Goal: Check status: Check status

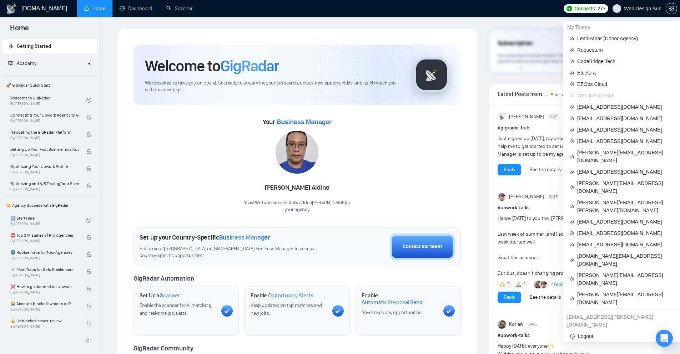
click at [625, 9] on span "Web Design Sun" at bounding box center [642, 9] width 37 height 0
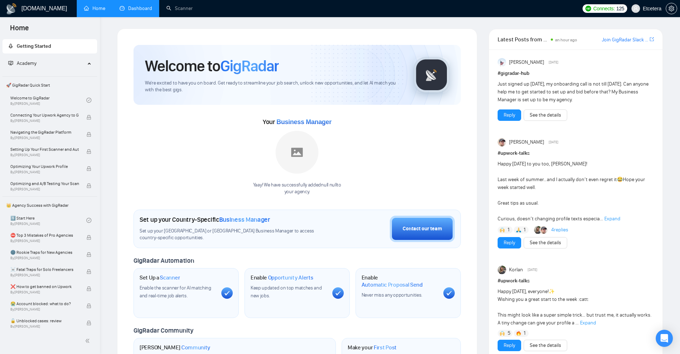
click at [140, 11] on link "Dashboard" at bounding box center [136, 8] width 32 height 6
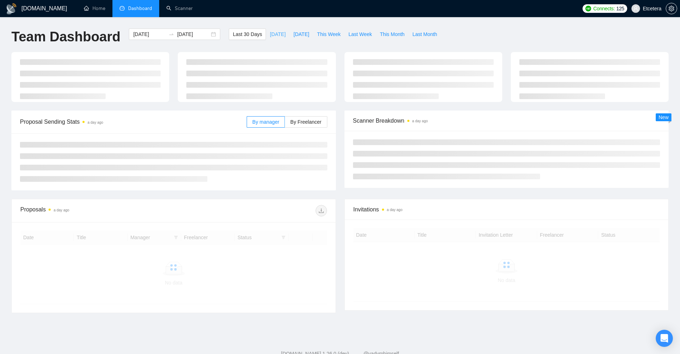
click at [270, 34] on span "[DATE]" at bounding box center [278, 34] width 16 height 8
type input "[DATE]"
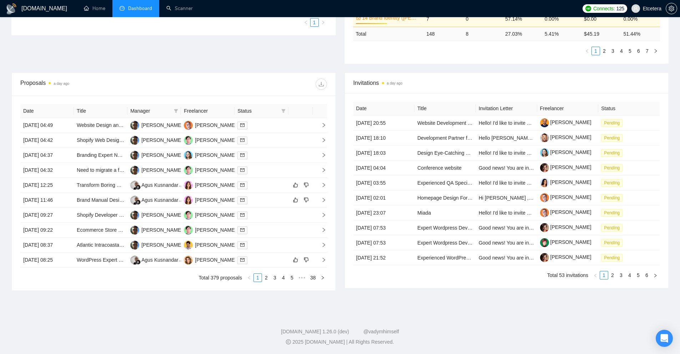
scroll to position [218, 0]
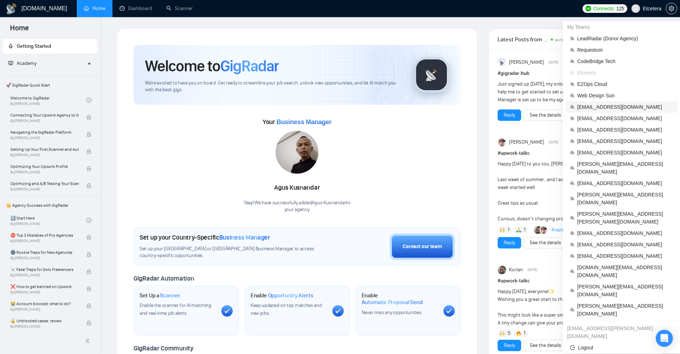
click at [606, 104] on span "[EMAIL_ADDRESS][DOMAIN_NAME]" at bounding box center [625, 107] width 96 height 8
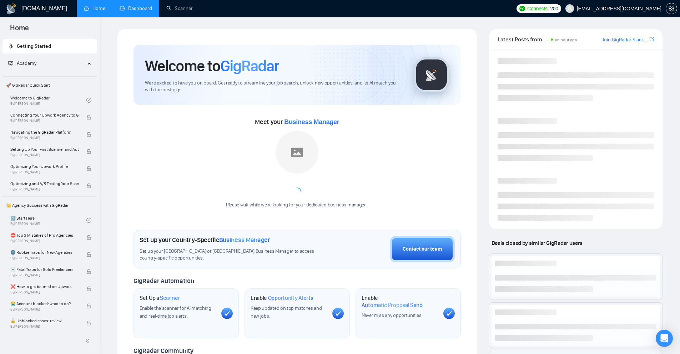
click at [133, 5] on link "Dashboard" at bounding box center [136, 8] width 32 height 6
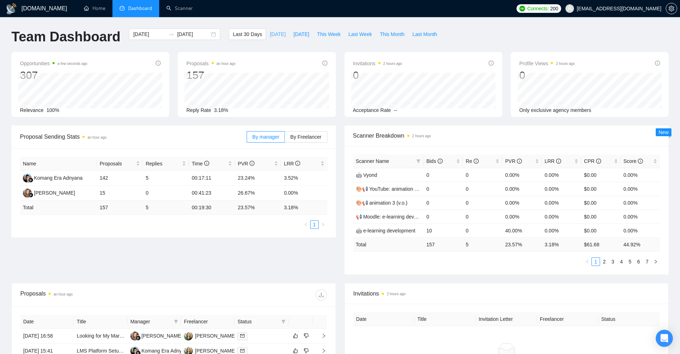
click at [270, 32] on span "[DATE]" at bounding box center [278, 34] width 16 height 8
type input "[DATE]"
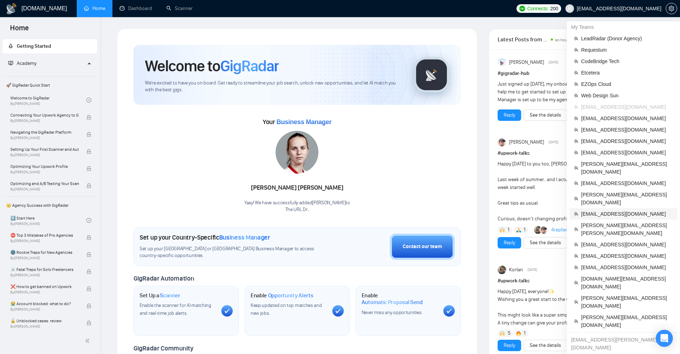
click at [596, 210] on span "[EMAIL_ADDRESS][DOMAIN_NAME]" at bounding box center [627, 214] width 92 height 8
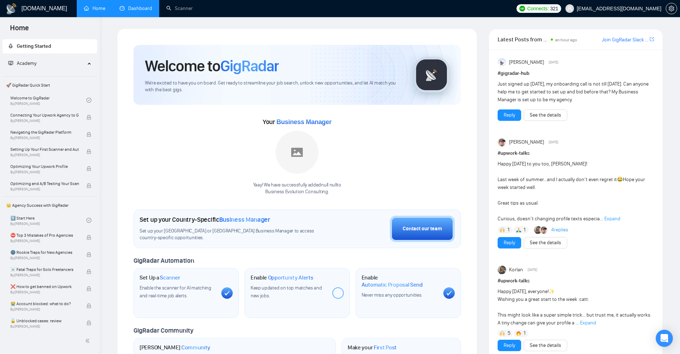
click at [133, 7] on link "Dashboard" at bounding box center [136, 8] width 32 height 6
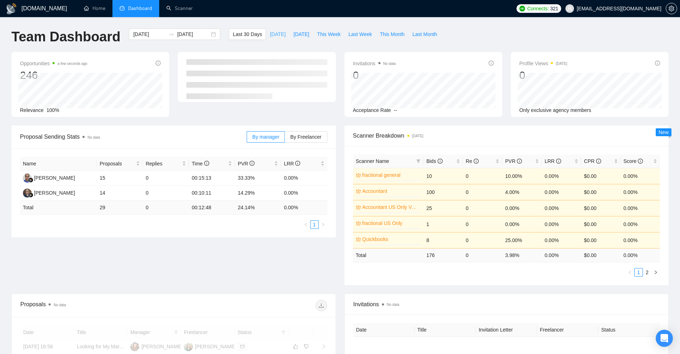
click at [271, 30] on button "[DATE]" at bounding box center [278, 34] width 24 height 11
type input "[DATE]"
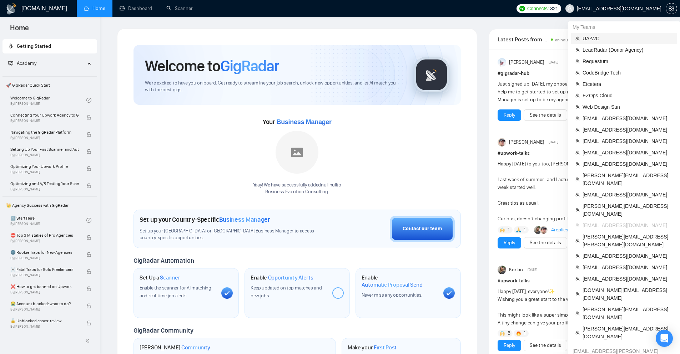
click at [601, 39] on span "UA-WC" at bounding box center [628, 39] width 90 height 8
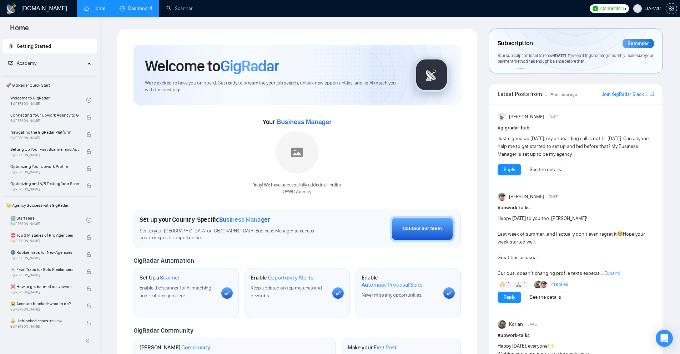
click at [123, 9] on link "Dashboard" at bounding box center [136, 8] width 32 height 6
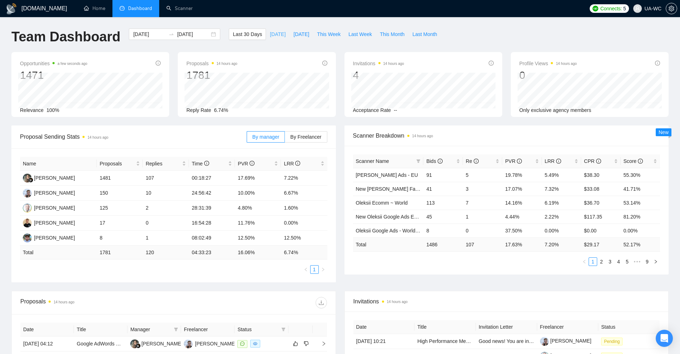
click at [266, 34] on button "[DATE]" at bounding box center [278, 34] width 24 height 11
type input "[DATE]"
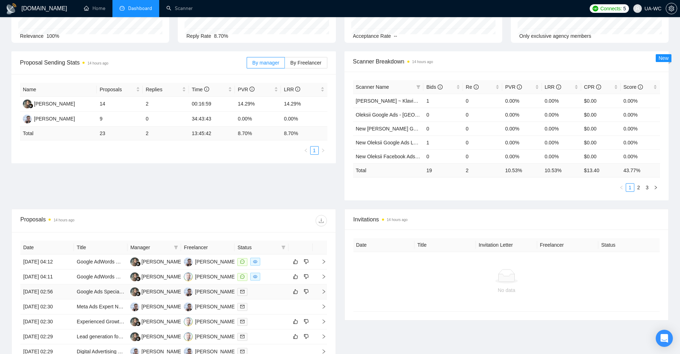
scroll to position [33, 0]
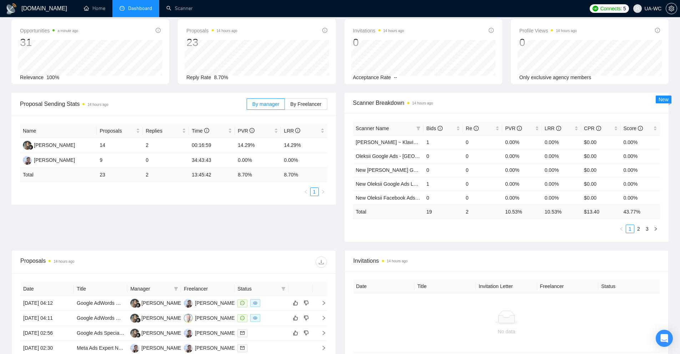
click at [337, 101] on div "Proposal Sending Stats 14 hours ago By manager By Freelancer Name Proposals Rep…" at bounding box center [173, 149] width 333 height 112
click at [339, 225] on div "Proposal Sending Stats 14 hours ago By manager By Freelancer Name Proposals Rep…" at bounding box center [340, 172] width 666 height 158
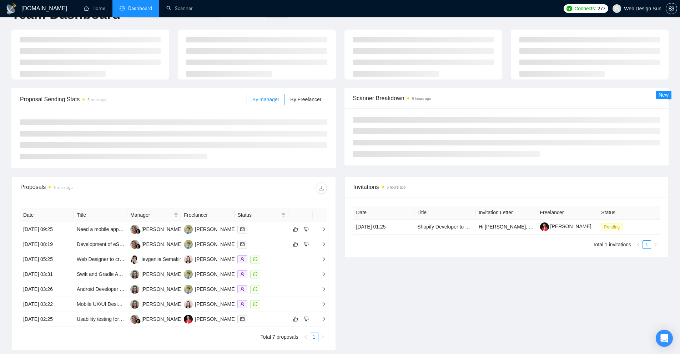
scroll to position [34, 0]
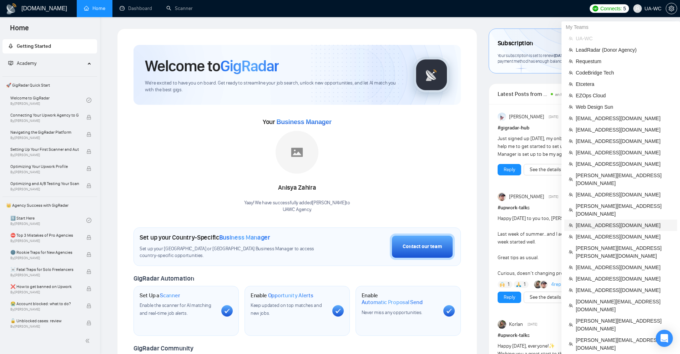
click at [601, 222] on span "[EMAIL_ADDRESS][DOMAIN_NAME]" at bounding box center [624, 226] width 97 height 8
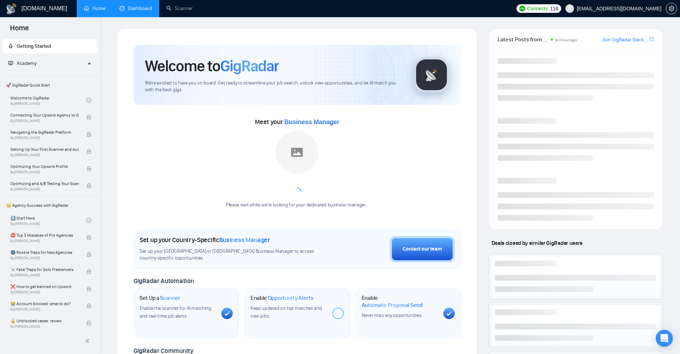
click at [143, 7] on link "Dashboard" at bounding box center [136, 8] width 32 height 6
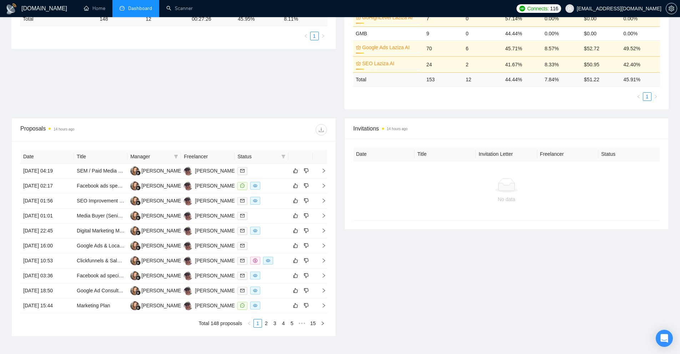
scroll to position [220, 0]
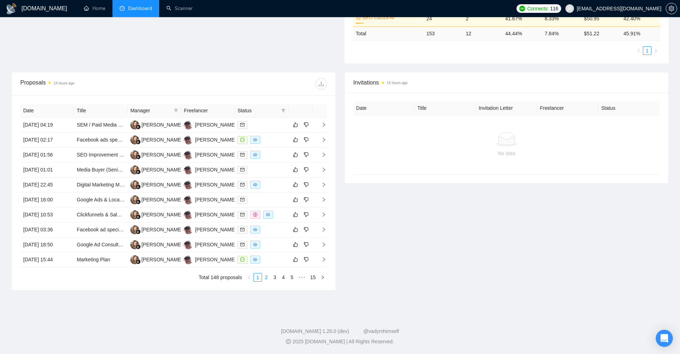
click at [266, 278] on link "2" at bounding box center [266, 278] width 8 height 8
click at [260, 275] on link "1" at bounding box center [258, 278] width 8 height 8
click at [272, 277] on link "3" at bounding box center [275, 278] width 8 height 8
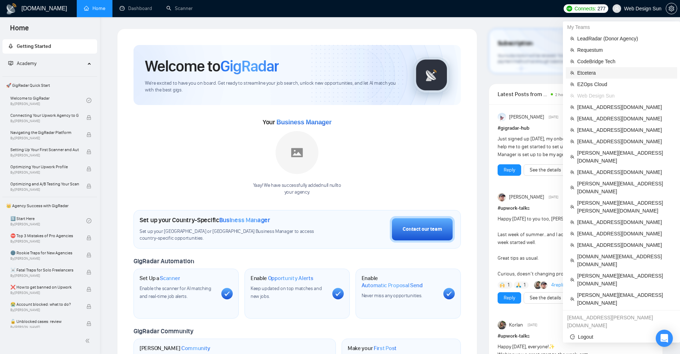
click at [614, 70] on span "Etcetera" at bounding box center [625, 73] width 96 height 8
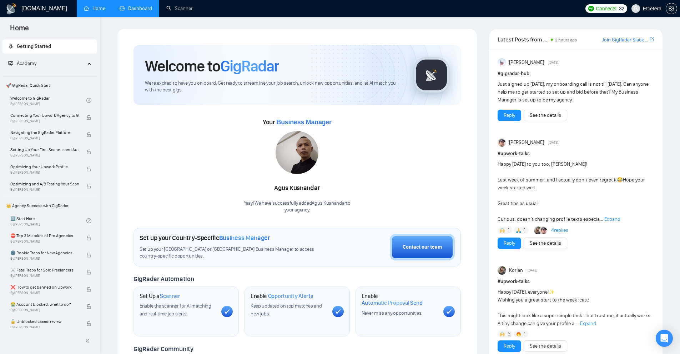
click at [133, 10] on link "Dashboard" at bounding box center [136, 8] width 32 height 6
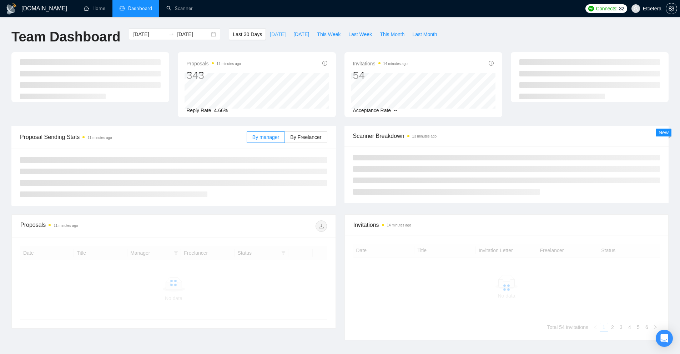
click at [270, 35] on span "[DATE]" at bounding box center [278, 34] width 16 height 8
type input "[DATE]"
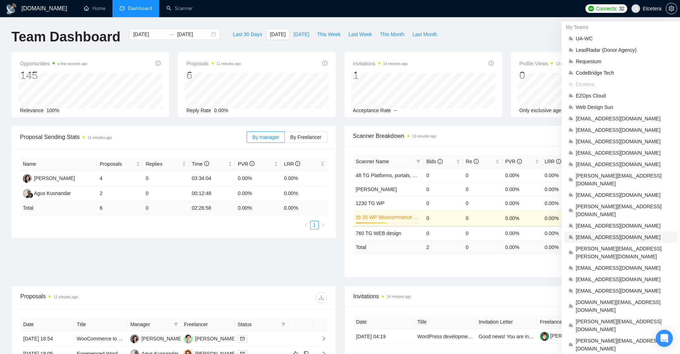
click at [592, 233] on span "[EMAIL_ADDRESS][DOMAIN_NAME]" at bounding box center [624, 237] width 97 height 8
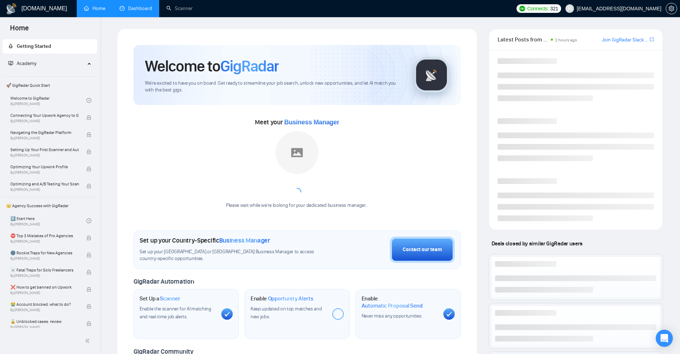
click at [148, 11] on link "Dashboard" at bounding box center [136, 8] width 32 height 6
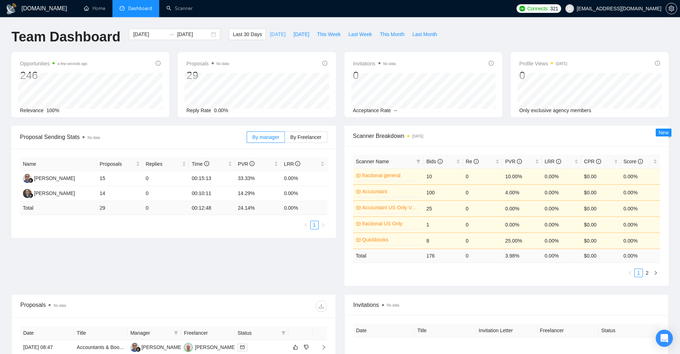
click at [270, 30] on span "[DATE]" at bounding box center [278, 34] width 16 height 8
type input "[DATE]"
